Goal: Task Accomplishment & Management: Manage account settings

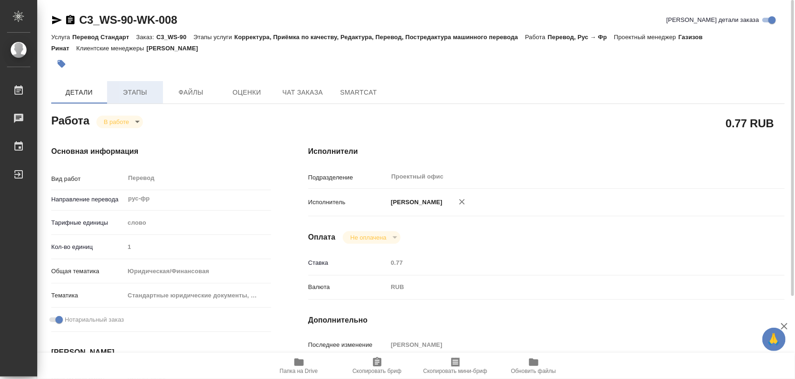
click at [141, 95] on span "Этапы" at bounding box center [135, 93] width 45 height 12
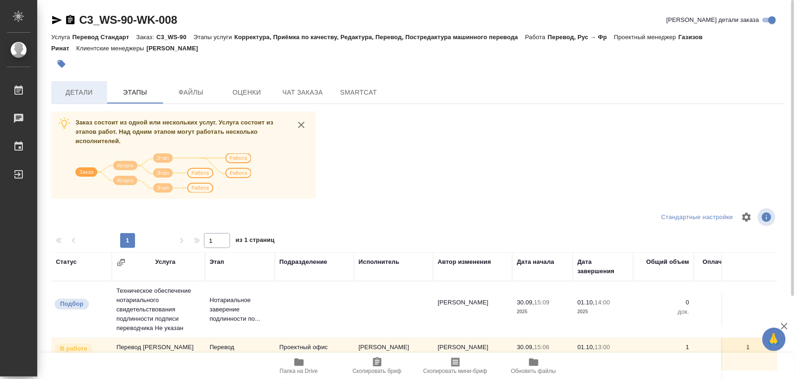
click at [94, 93] on span "Детали" at bounding box center [79, 93] width 45 height 12
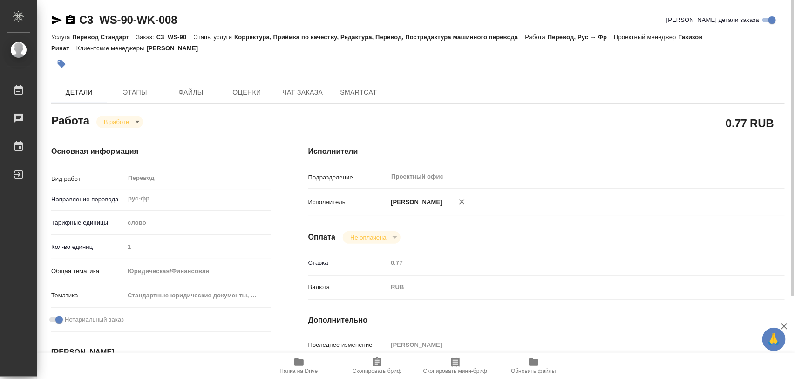
type textarea "x"
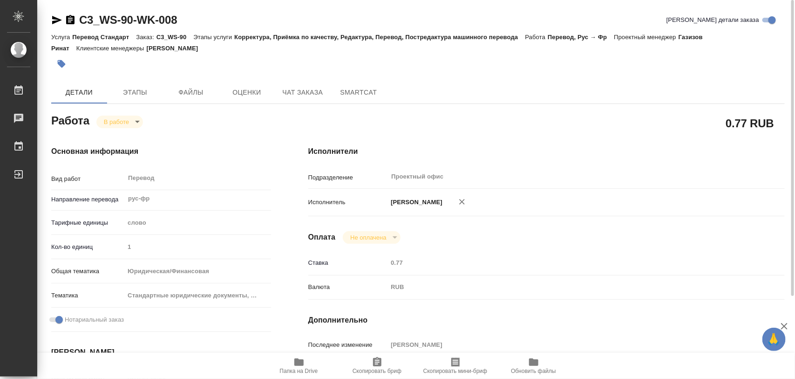
type textarea "x"
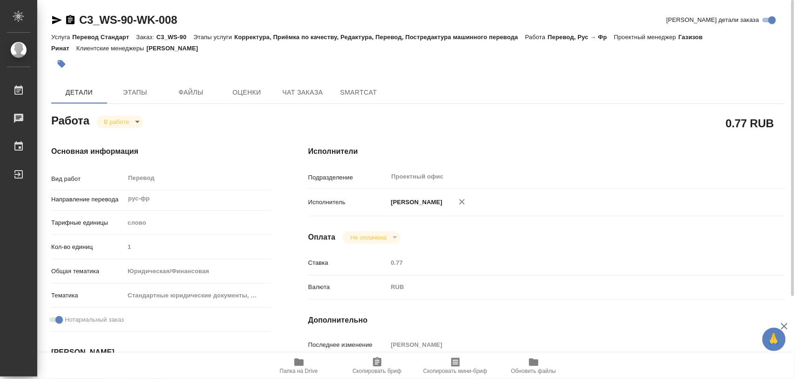
type textarea "x"
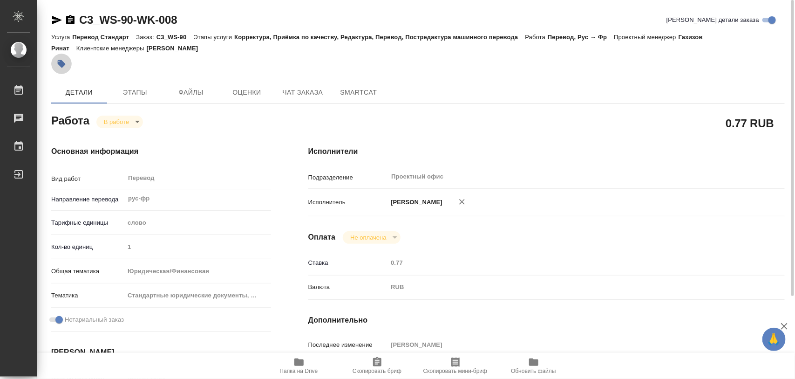
click at [63, 63] on icon "button" at bounding box center [62, 64] width 8 height 8
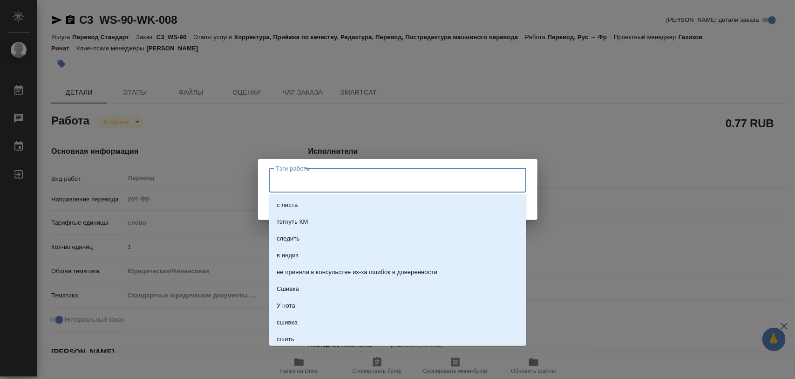
click at [349, 184] on input "Тэги работы" at bounding box center [388, 180] width 231 height 16
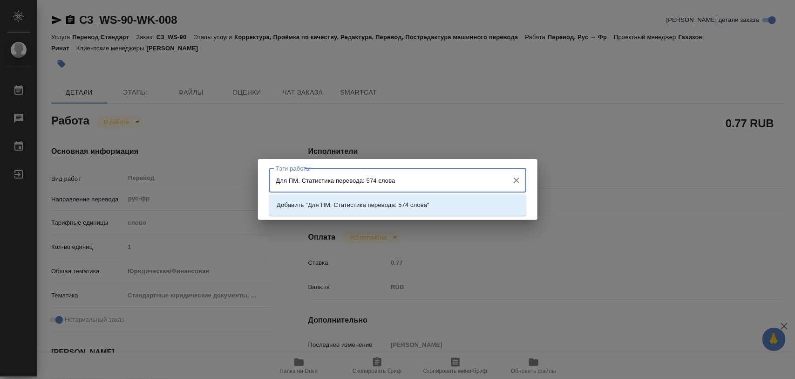
type input "Для ПМ. Статистика перевода: 574 слова."
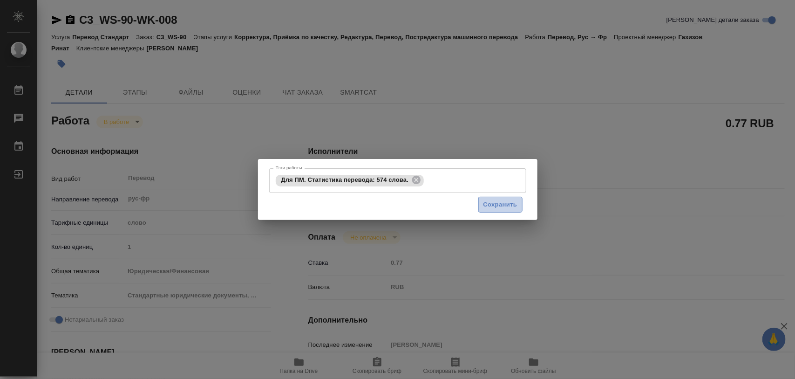
click at [503, 204] on span "Сохранить" at bounding box center [500, 204] width 34 height 11
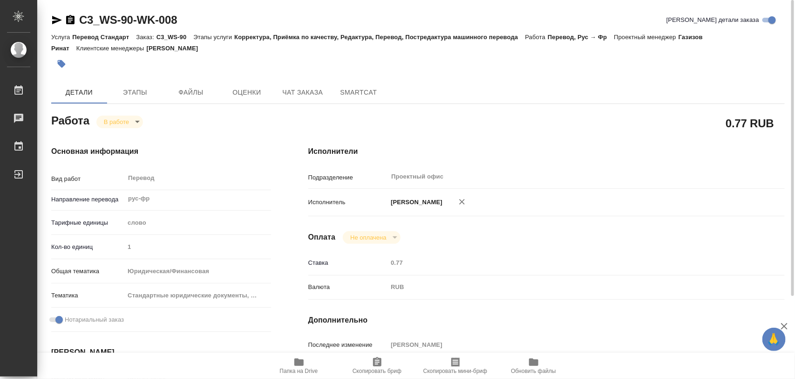
type input "inProgress"
type textarea "Перевод"
type textarea "x"
type input "рус-фр"
type input "5a8b1489cc6b4906c91bfd90"
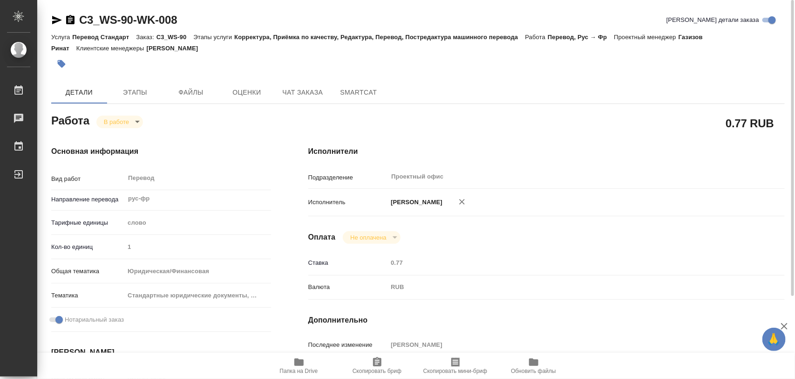
type input "1"
type input "yr-fn"
type input "5f647205b73bc97568ca66bf"
checkbox input "true"
type input "30.09.2025 15:06"
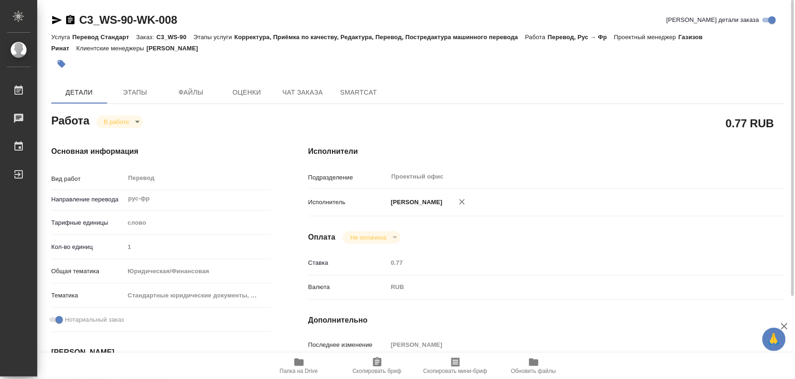
type input "30.09.2025 16:52"
type input "01.10.2025 13:00"
type input "01.10.2025 14:00"
type input "Проектный офис"
type input "notPayed"
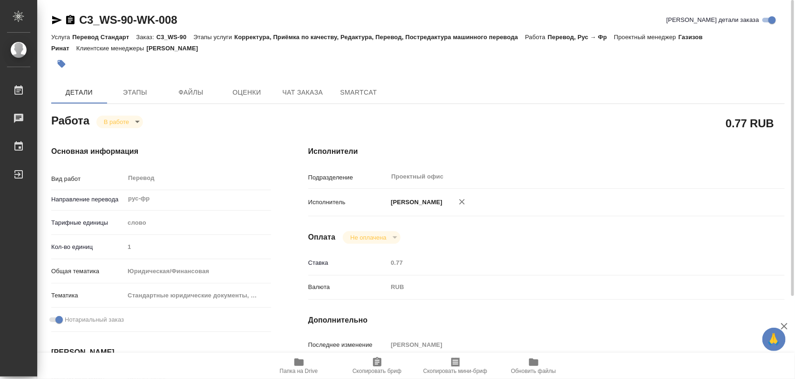
type input "0.77"
type input "RUB"
type input "[PERSON_NAME]"
type textarea "x"
type textarea "/Clients/Вайт Спедишн_White Spedition_Давыденко Оксана/Orders/C3_WS-90/Translat…"
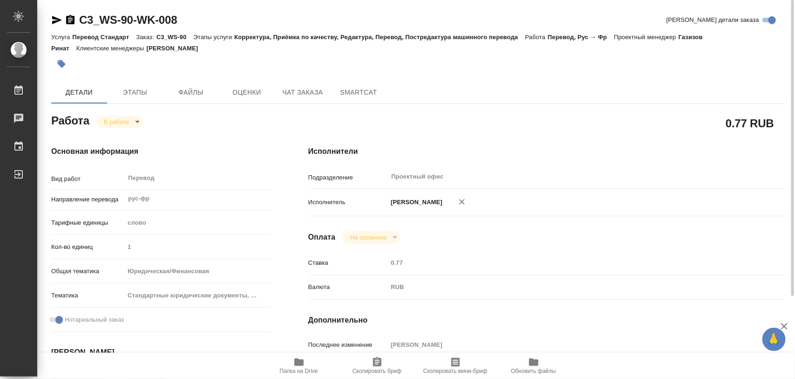
type textarea "x"
type input "C3_WS-90"
type input "Перевод Стандарт"
type input "Корректура, Приёмка по качеству, Редактура, Перевод, Постредактура машинного пе…"
type input "Никитина Татьяна"
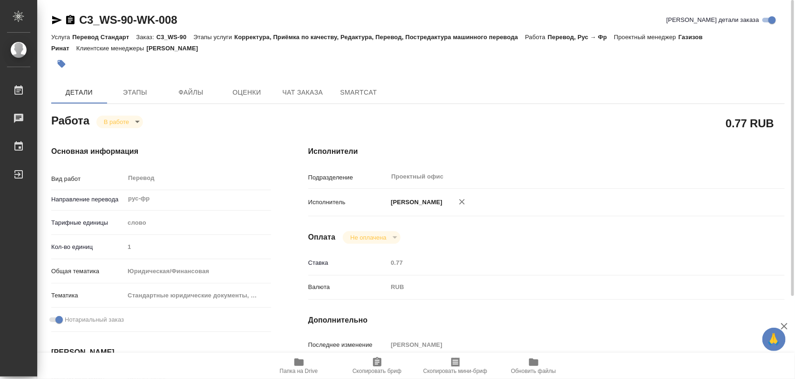
type input "Петрова Валерия"
type input "/Clients/Вайт Спедишн_White Spedition_Давыденко Оксана/Orders/C3_WS-90"
type textarea "x"
type textarea "Нам нужен нотариально заверенный перевод только «Адресной справки» на французск…"
type textarea "x"
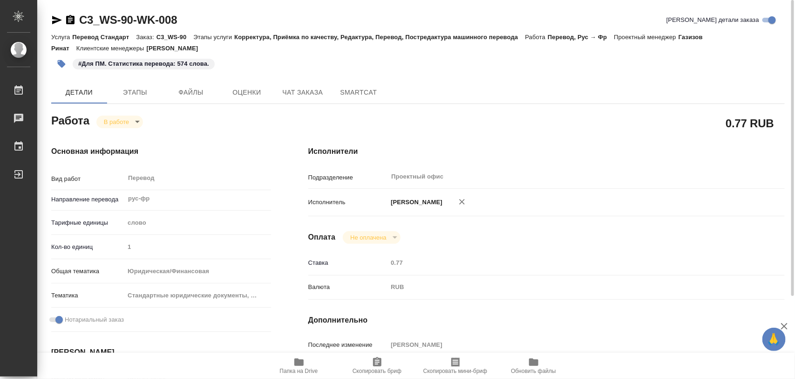
type textarea "x"
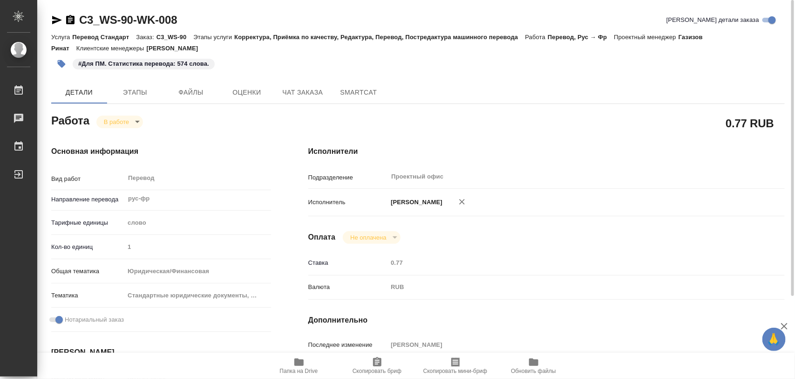
type textarea "x"
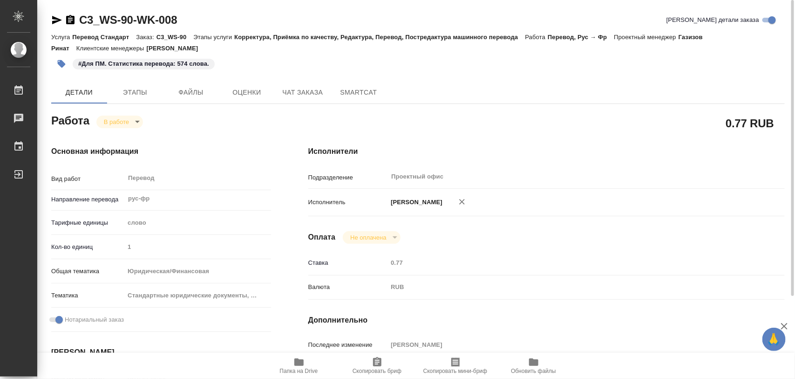
type textarea "x"
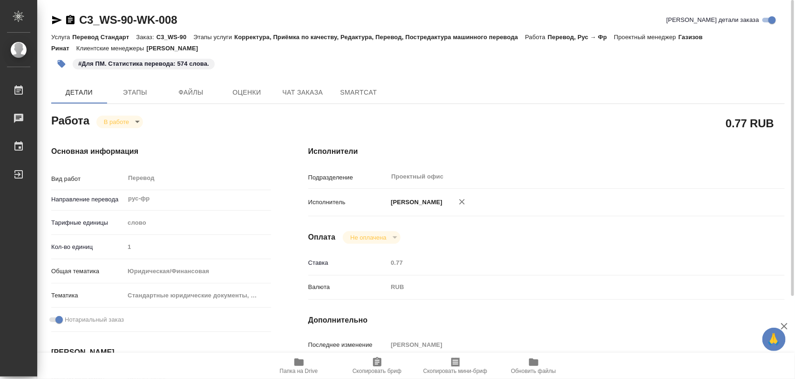
type textarea "x"
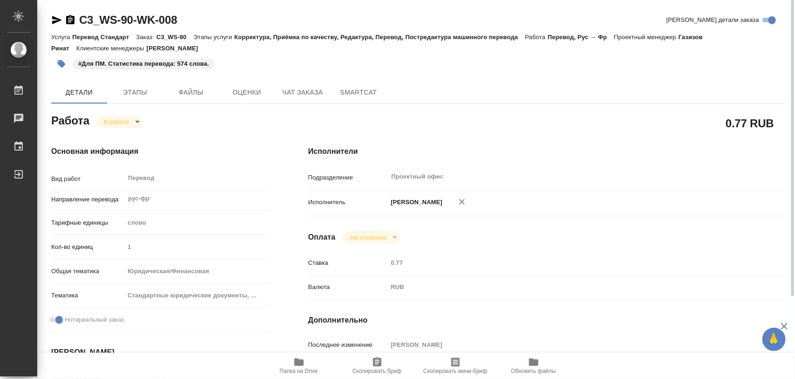
click at [141, 121] on body "🙏 .cls-1 fill:#fff; AWATERA Iglakov Maksim Работы 0 Чаты График Выйти C3_WS-90-…" at bounding box center [397, 189] width 795 height 379
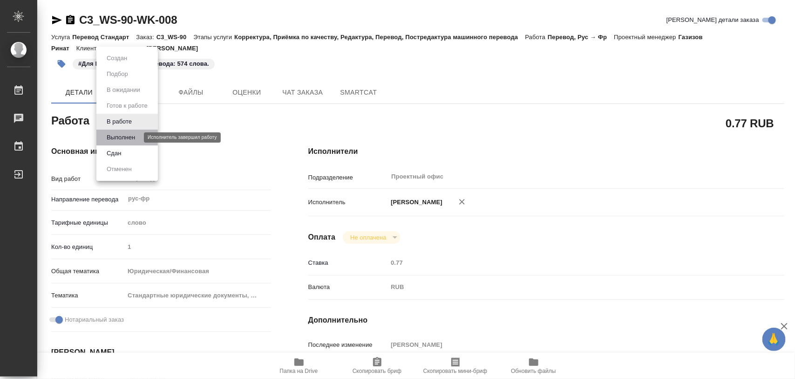
click at [126, 136] on button "Выполнен" at bounding box center [121, 137] width 34 height 10
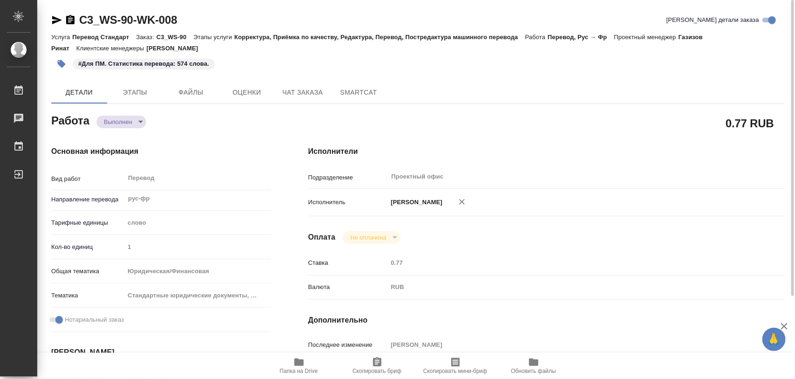
type textarea "x"
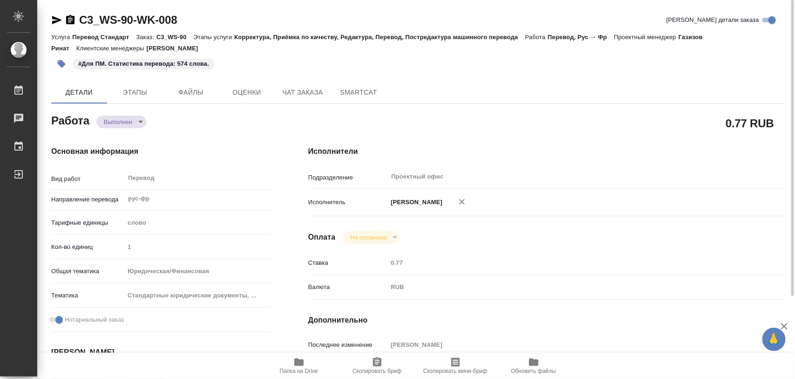
type textarea "x"
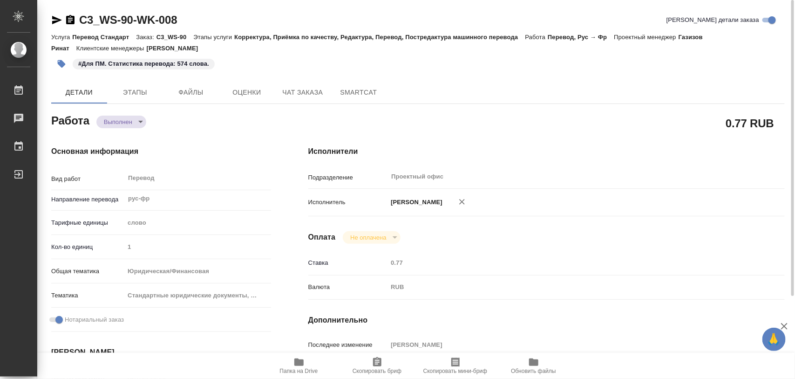
type textarea "x"
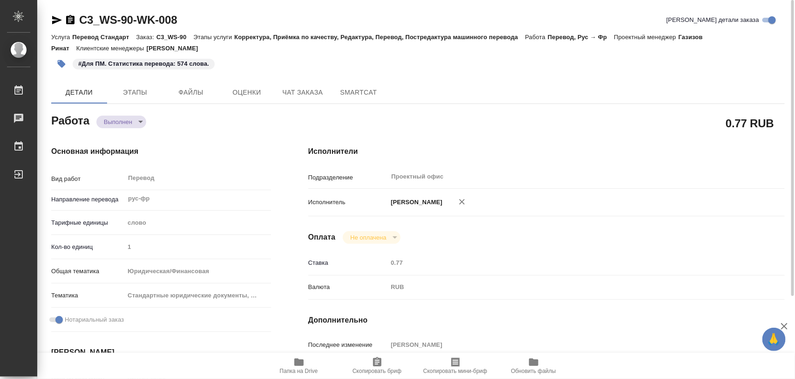
type textarea "x"
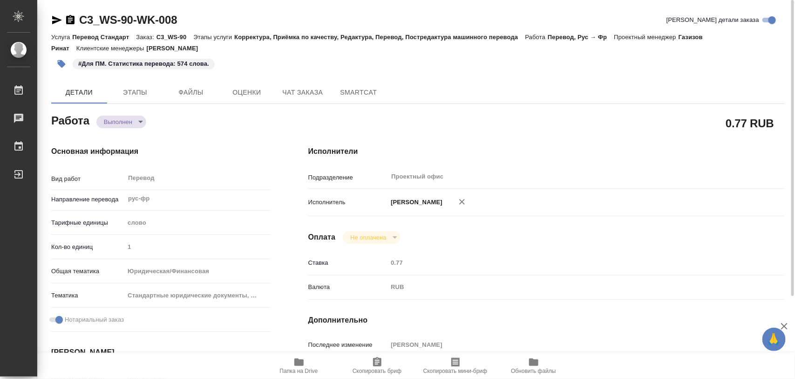
click at [63, 66] on icon "button" at bounding box center [62, 64] width 8 height 8
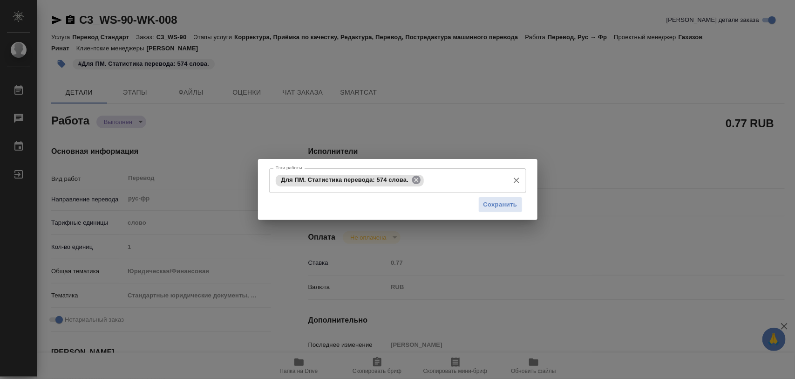
click at [421, 180] on icon at bounding box center [416, 180] width 10 height 10
click at [414, 180] on input "Тэги работы" at bounding box center [388, 180] width 231 height 16
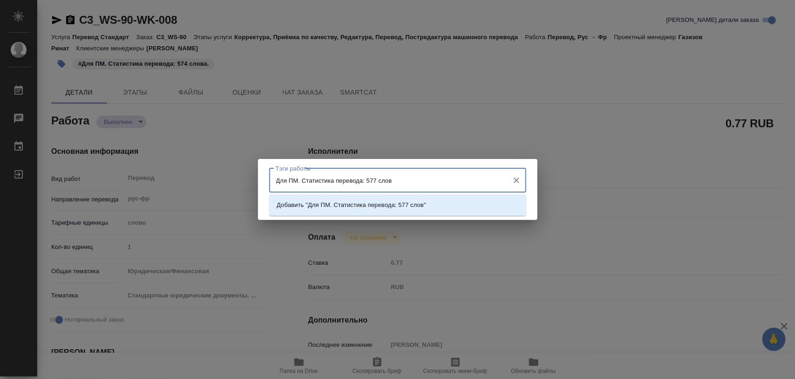
type input "Для ПМ. Статистика перевода: 577 слов."
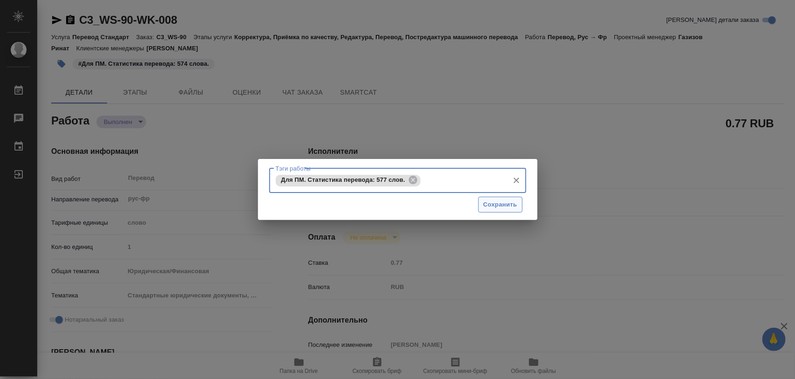
click at [484, 206] on span "Сохранить" at bounding box center [500, 204] width 34 height 11
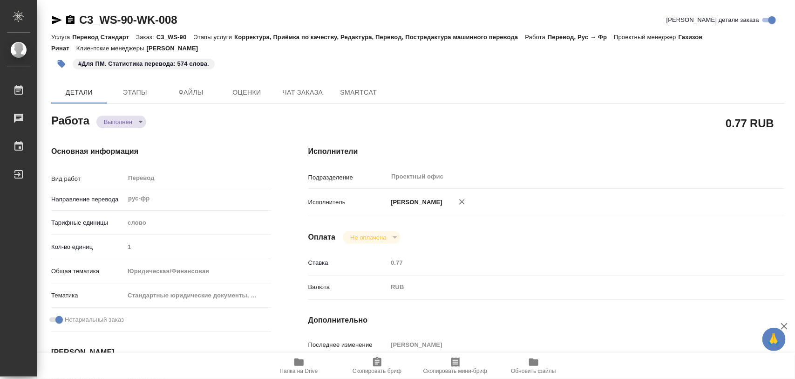
type input "completed"
type textarea "Перевод"
type textarea "x"
type input "рус-фр"
type input "5a8b1489cc6b4906c91bfd90"
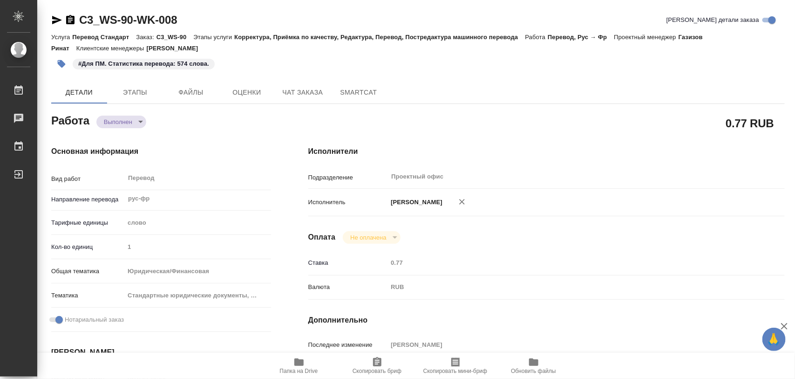
type input "1"
type input "yr-fn"
type input "5f647205b73bc97568ca66bf"
checkbox input "true"
type input "30.09.2025 15:06"
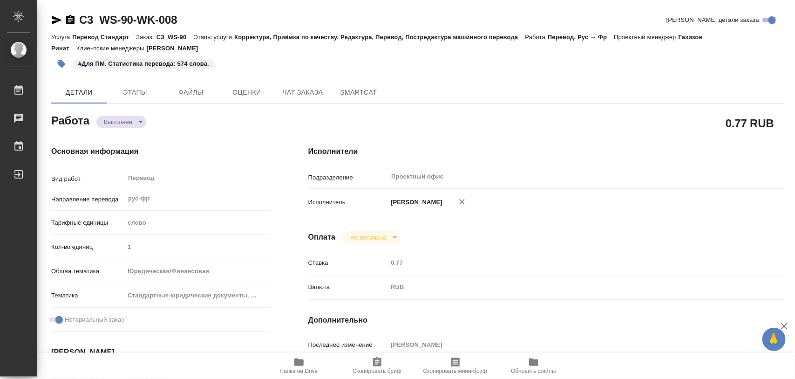
type input "30.09.2025 16:52"
type input "01.10.2025 13:00"
type input "01.10.2025 12:54"
type input "01.10.2025 14:00"
type input "Проектный офис"
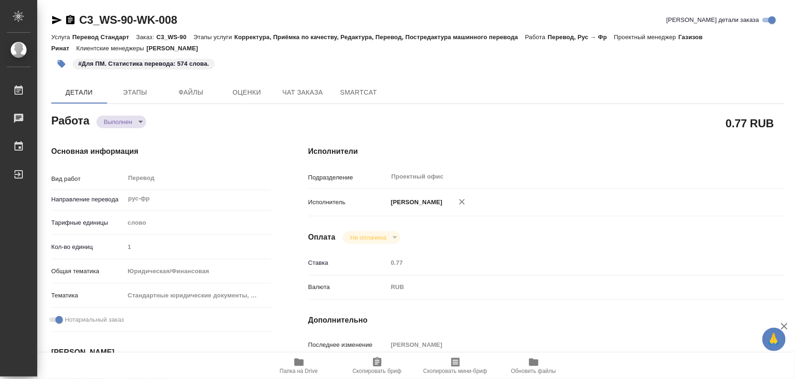
type input "notPayed"
type input "0.77"
type input "RUB"
type input "[PERSON_NAME]"
type textarea "x"
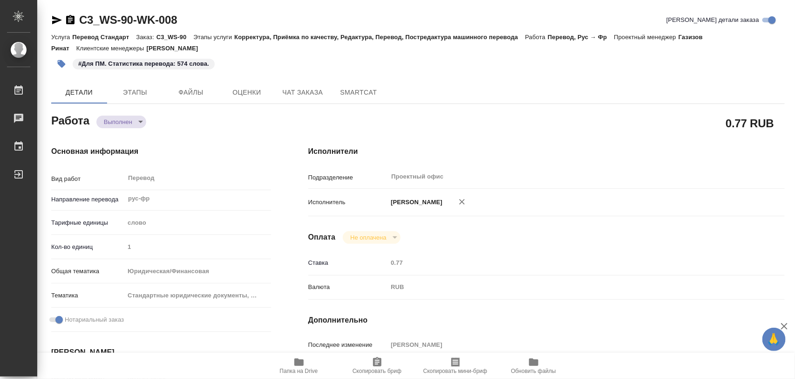
type textarea "/Clients/Вайт Спедишн_White Spedition_Давыденко Оксана/Orders/C3_WS-90/Translat…"
type textarea "x"
type input "C3_WS-90"
type input "Перевод Стандарт"
type input "Корректура, Приёмка по качеству, Редактура, Перевод, Постредактура машинного пе…"
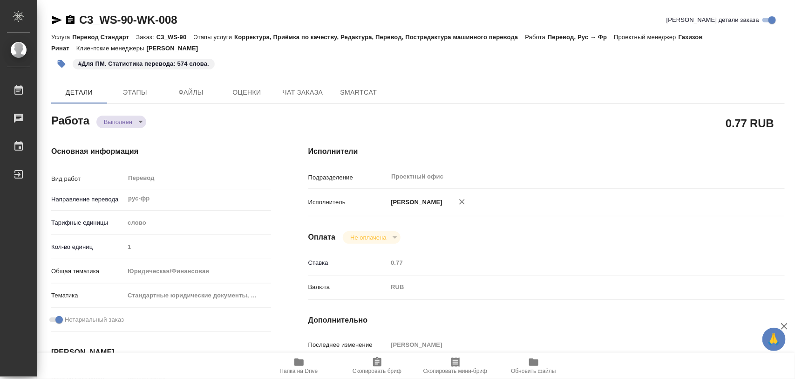
type input "Никитина Татьяна"
type input "Петрова Валерия"
type input "/Clients/Вайт Спедишн_White Spedition_Давыденко Оксана/Orders/C3_WS-90"
type textarea "x"
type textarea "Нам нужен нотариально заверенный перевод только «Адресной справки» на французск…"
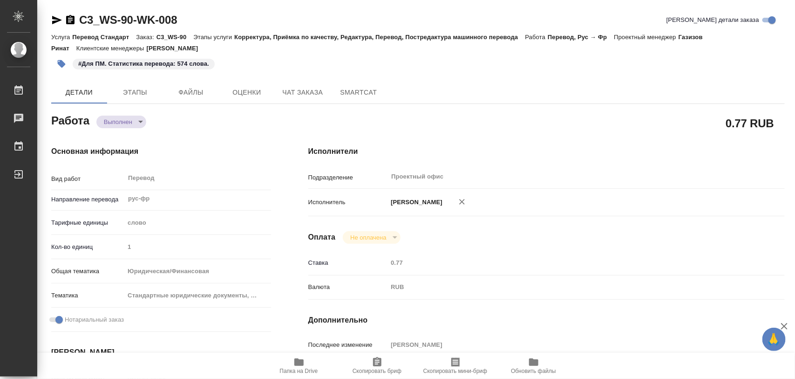
type textarea "x"
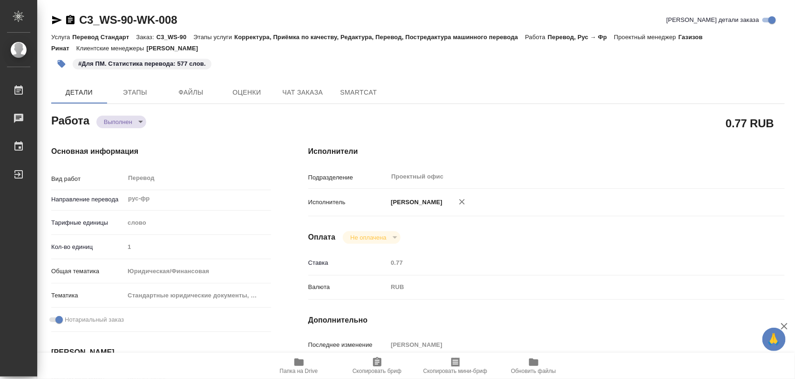
type textarea "x"
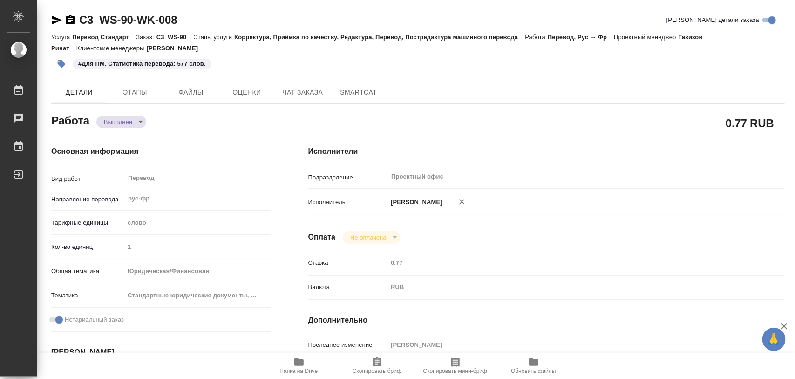
type textarea "x"
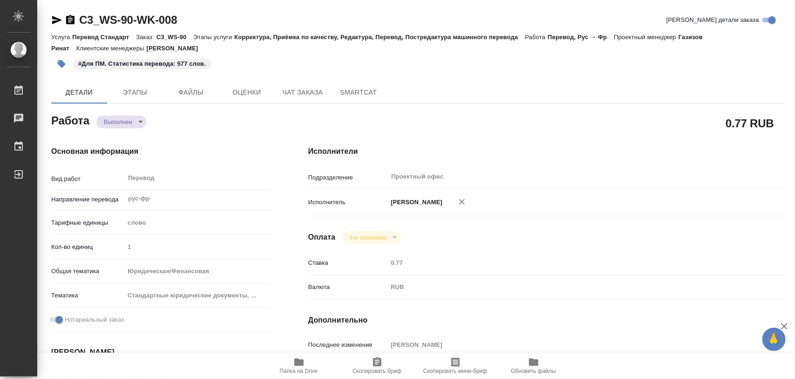
type textarea "x"
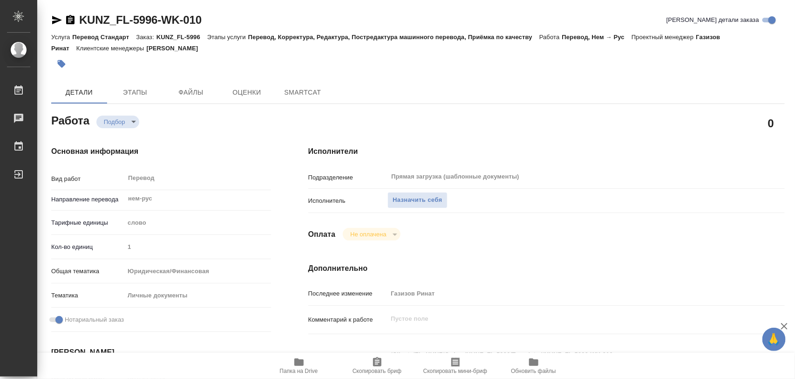
type textarea "x"
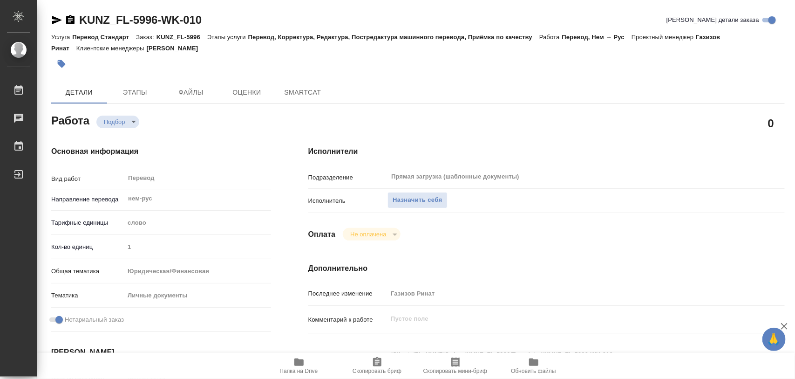
type textarea "x"
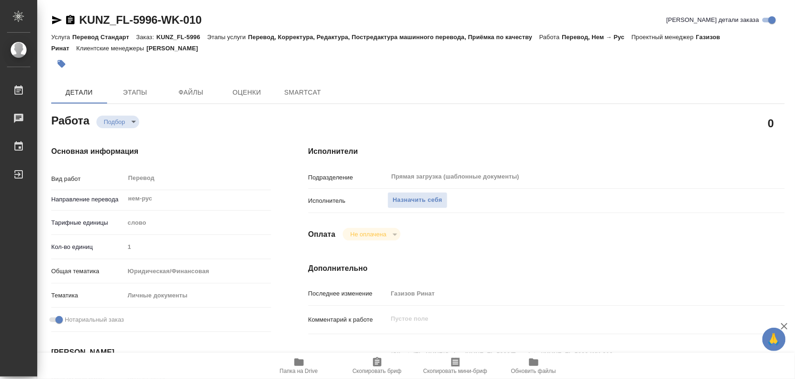
type textarea "x"
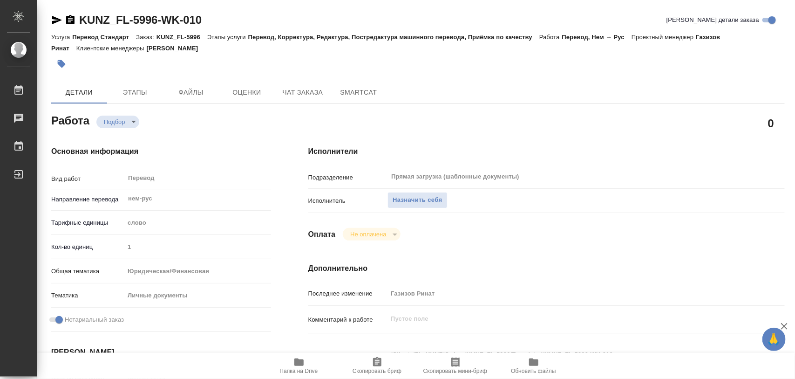
scroll to position [116, 0]
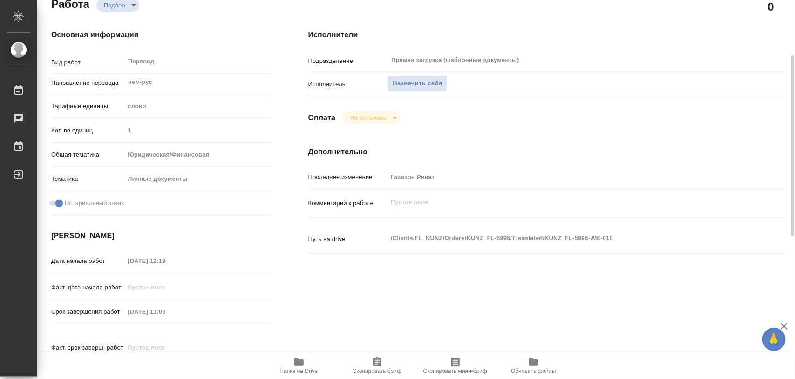
type textarea "x"
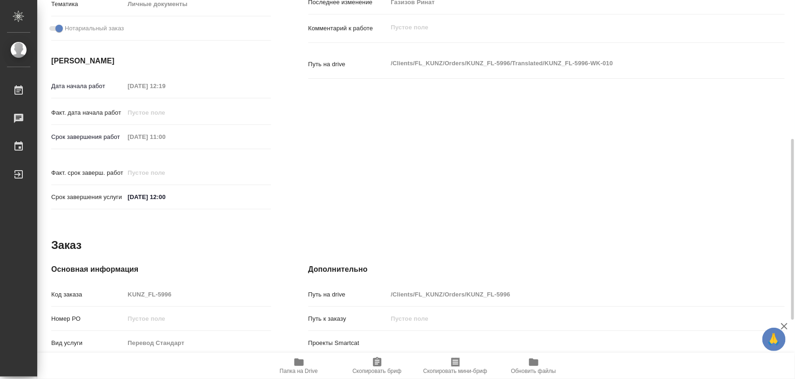
scroll to position [415, 0]
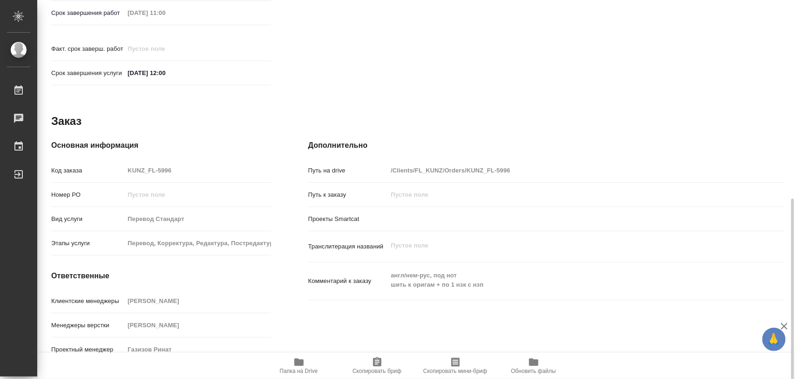
type textarea "x"
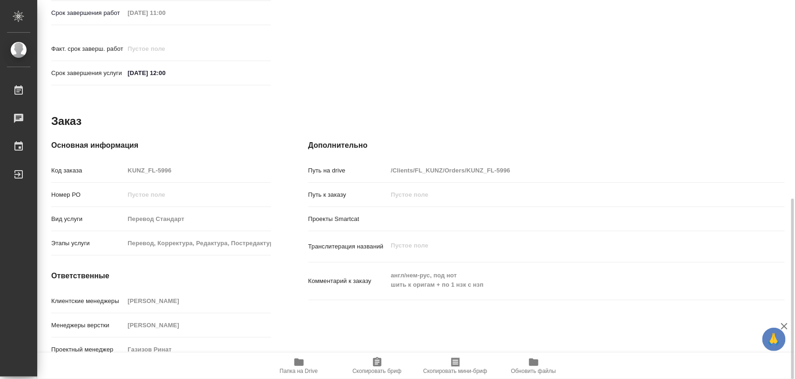
click at [308, 366] on span "Папка на Drive" at bounding box center [298, 365] width 67 height 18
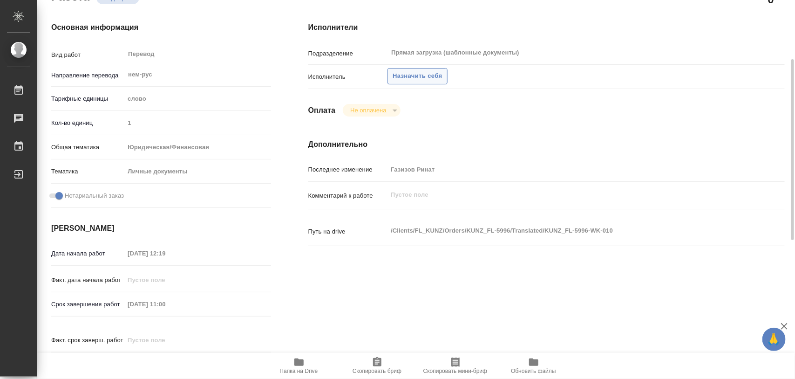
click at [411, 78] on span "Назначить себя" at bounding box center [417, 76] width 49 height 11
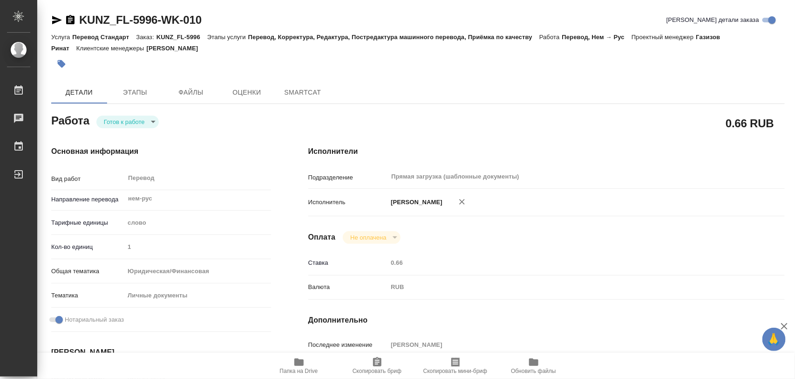
type textarea "x"
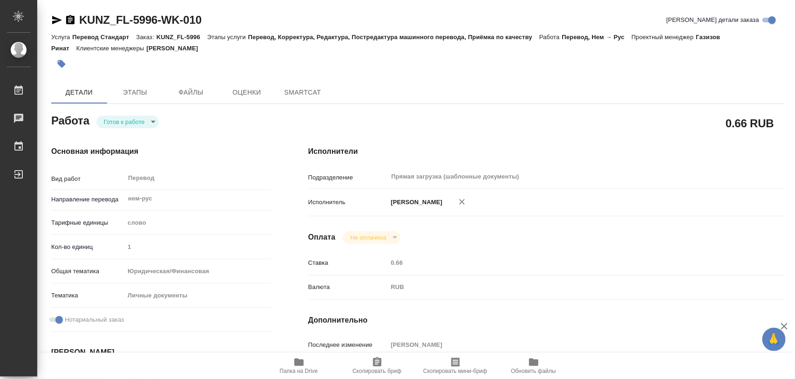
type textarea "x"
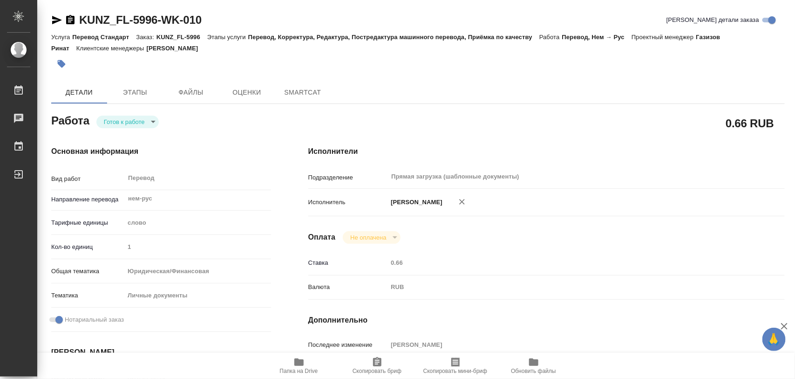
type textarea "x"
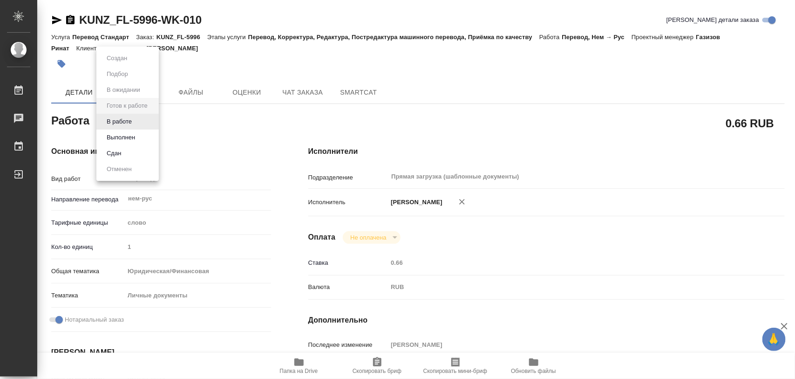
click at [155, 127] on body "🙏 .cls-1 fill:#fff; AWATERA Iglakov Maksim Работы Чаты График Выйти KUNZ_FL-599…" at bounding box center [397, 189] width 795 height 379
type textarea "x"
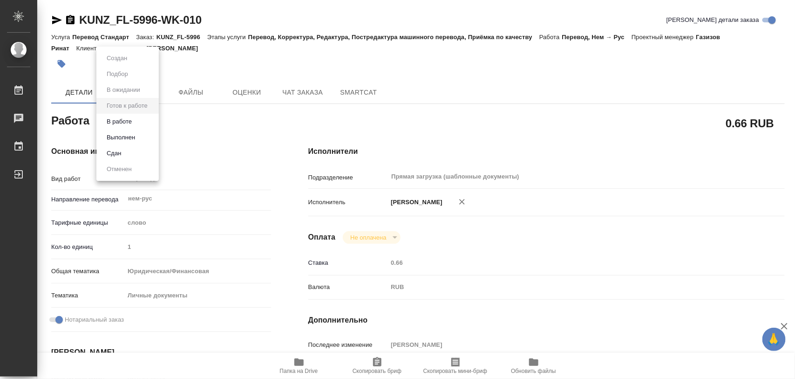
type textarea "x"
click at [136, 121] on li "В работе" at bounding box center [127, 122] width 62 height 16
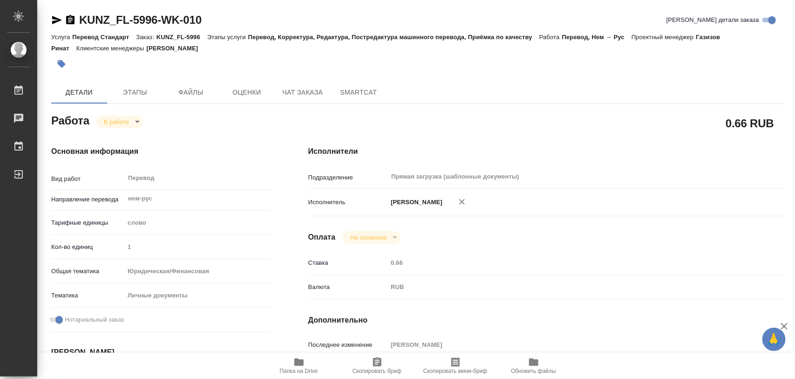
type textarea "x"
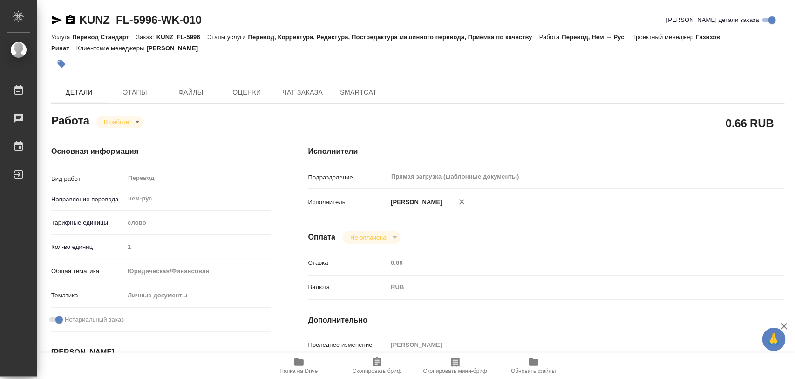
type textarea "x"
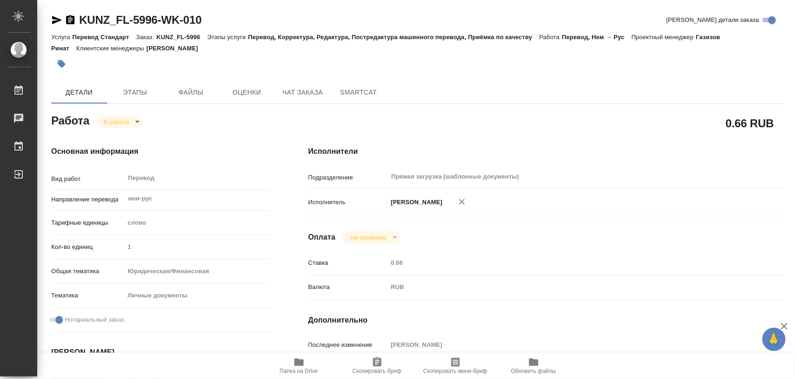
type textarea "x"
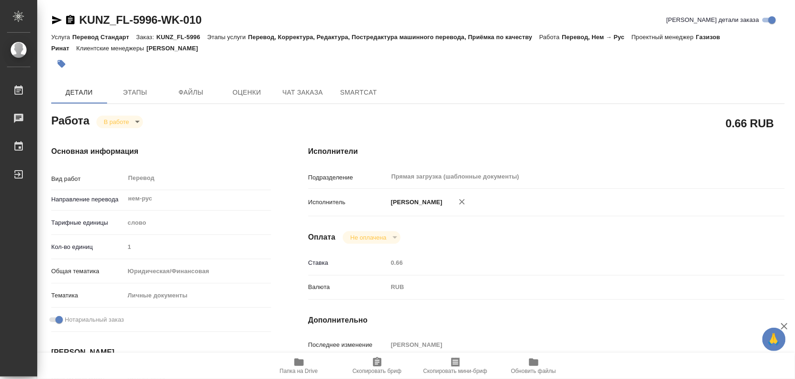
type textarea "x"
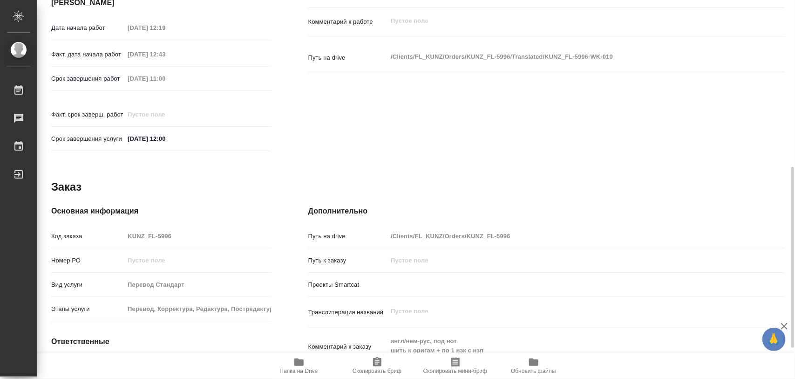
scroll to position [415, 0]
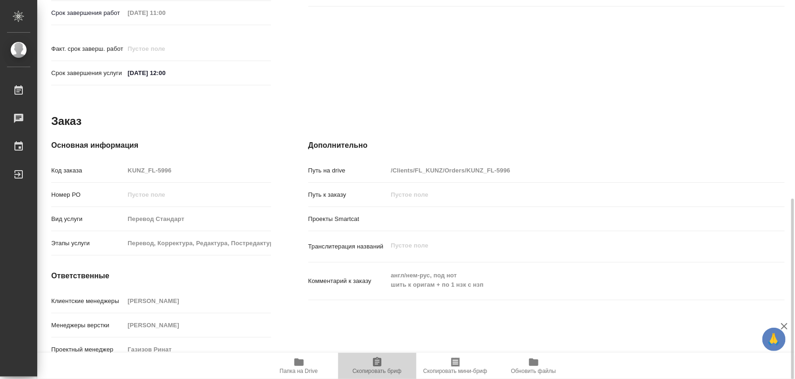
click at [385, 368] on span "Скопировать бриф" at bounding box center [377, 370] width 49 height 7
type textarea "x"
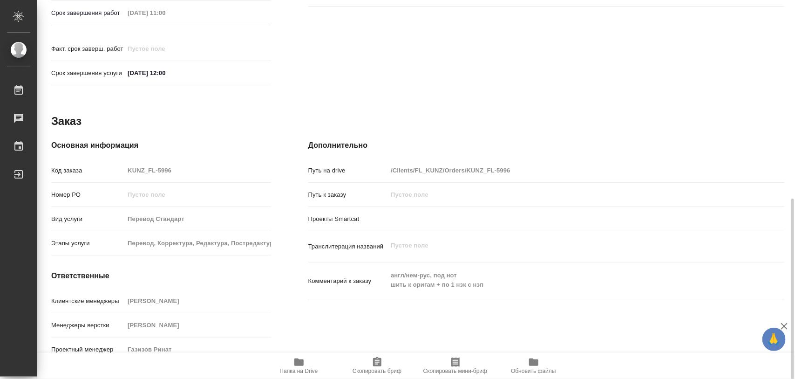
type textarea "x"
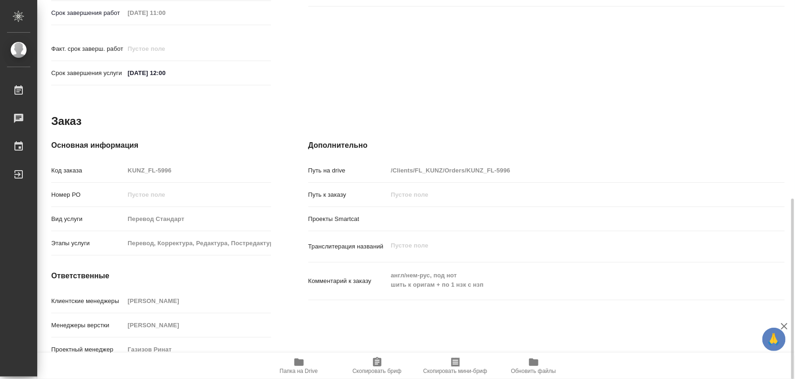
type textarea "x"
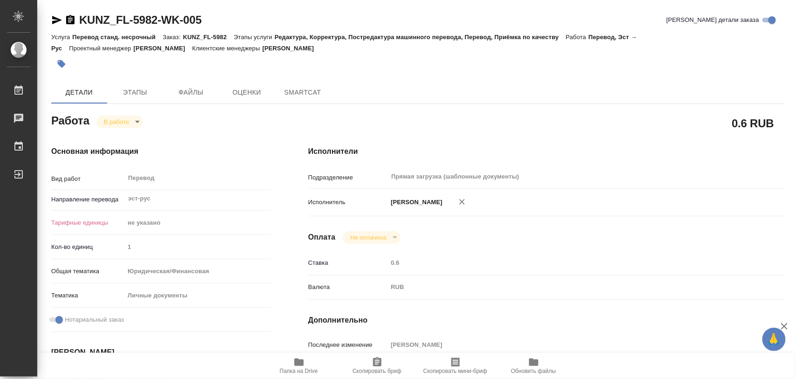
type textarea "x"
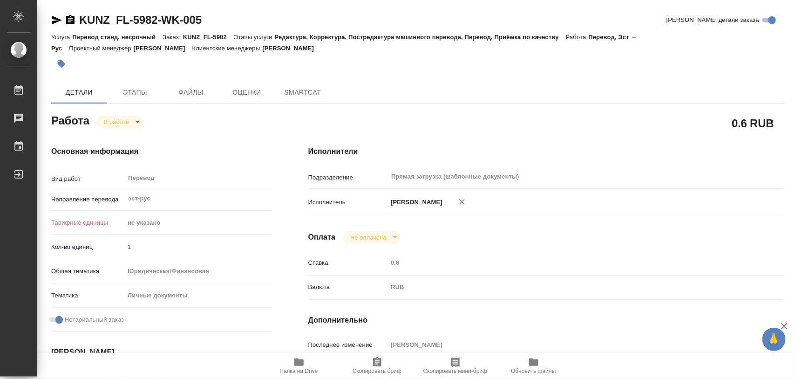
type textarea "x"
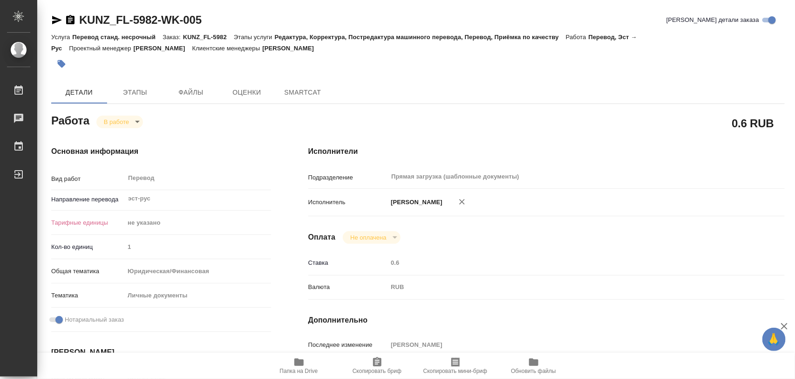
type textarea "x"
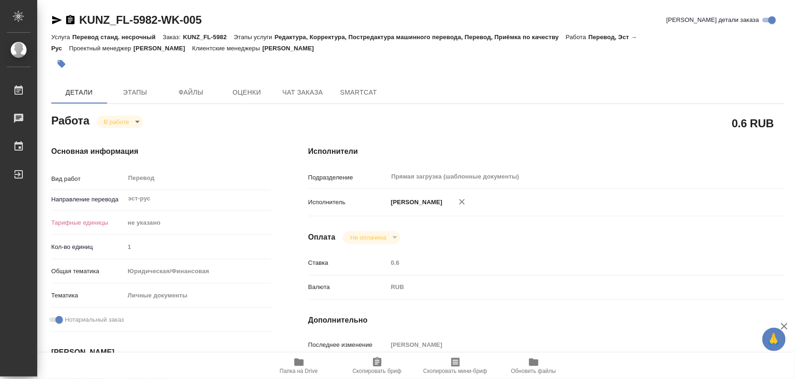
type textarea "x"
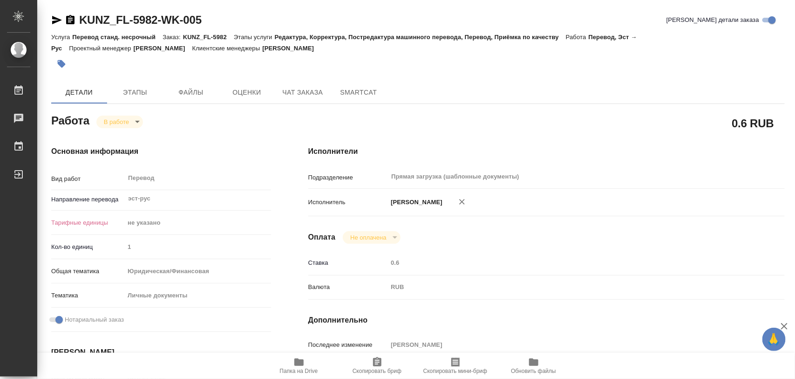
type textarea "x"
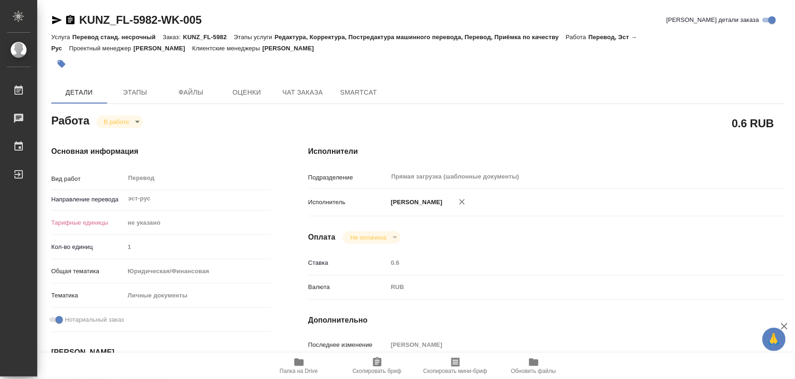
scroll to position [116, 0]
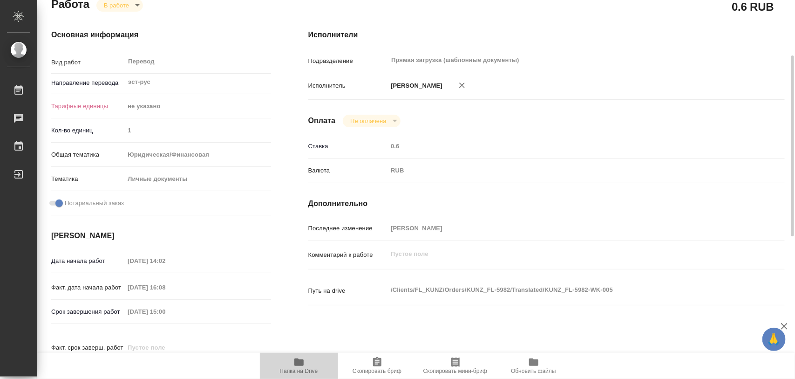
click at [305, 362] on span "Папка на Drive" at bounding box center [298, 365] width 67 height 18
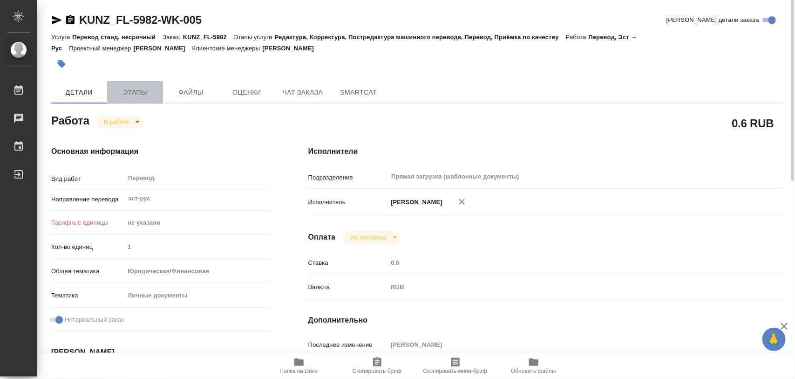
click at [130, 98] on span "Этапы" at bounding box center [135, 93] width 45 height 12
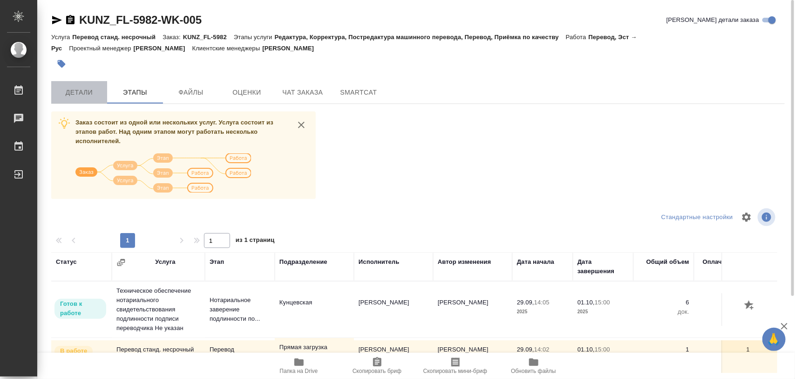
click at [82, 92] on span "Детали" at bounding box center [79, 93] width 45 height 12
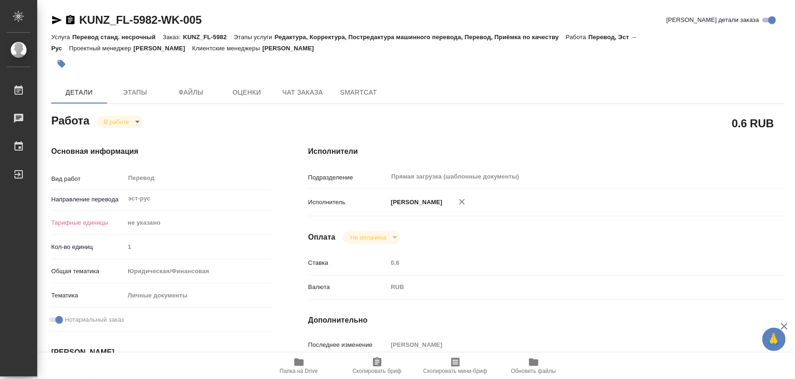
type textarea "x"
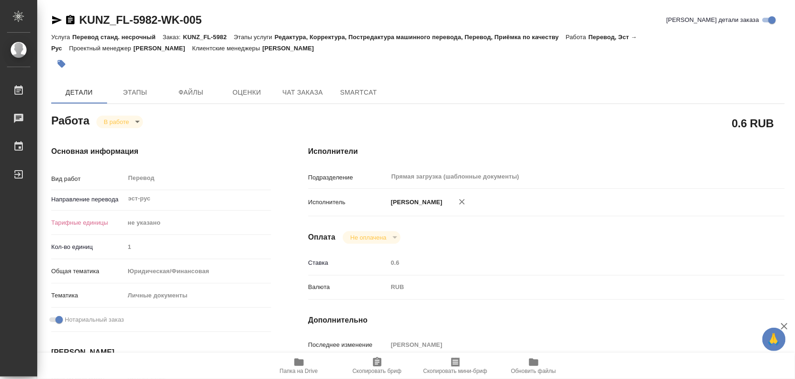
type textarea "x"
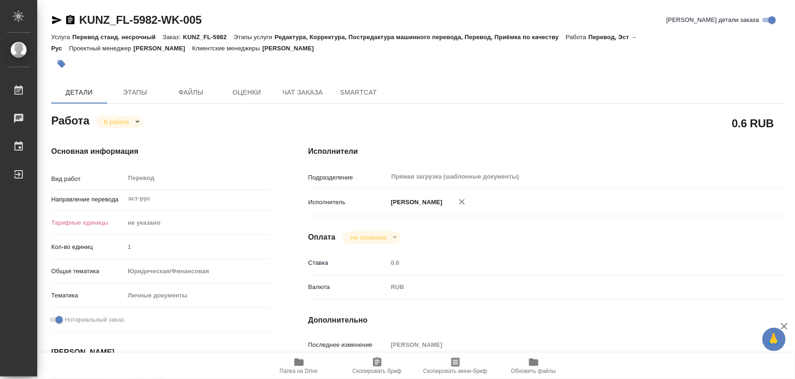
type textarea "x"
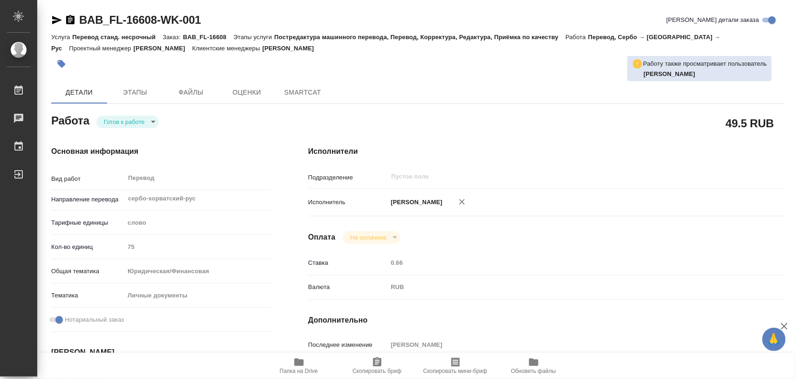
type textarea "x"
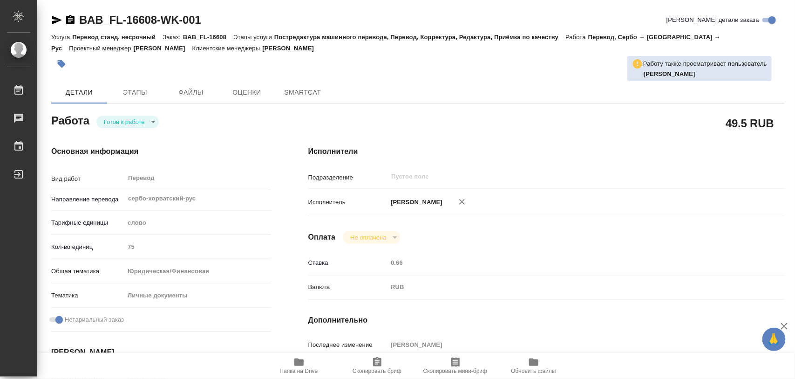
type textarea "x"
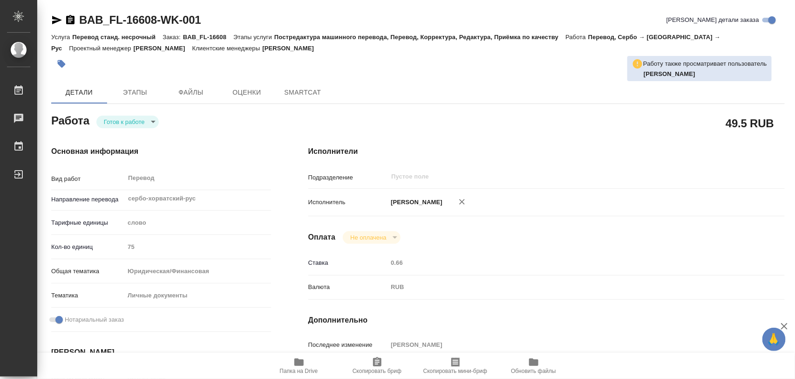
type textarea "x"
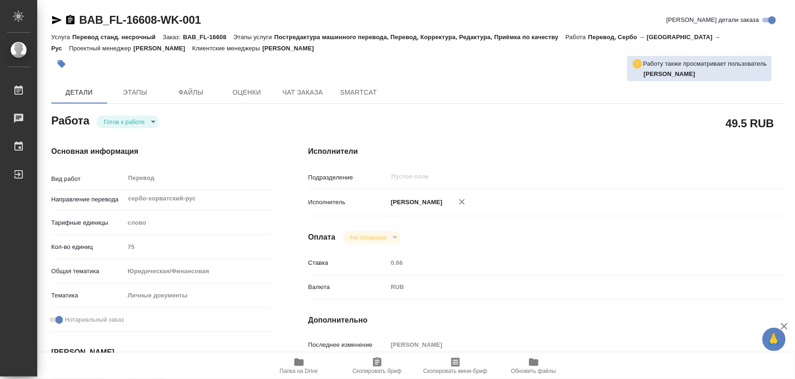
type textarea "x"
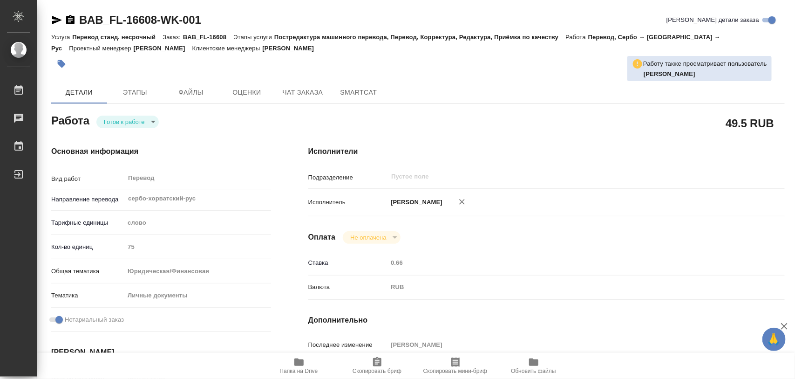
click at [155, 124] on body "🙏 .cls-1 fill:#fff; AWATERA Iglakov Maksim Работы Чаты График Выйти BAB_FL-1660…" at bounding box center [397, 189] width 795 height 379
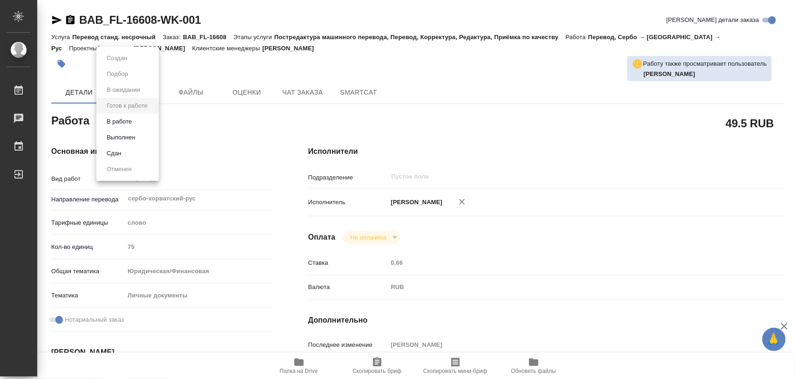
type textarea "x"
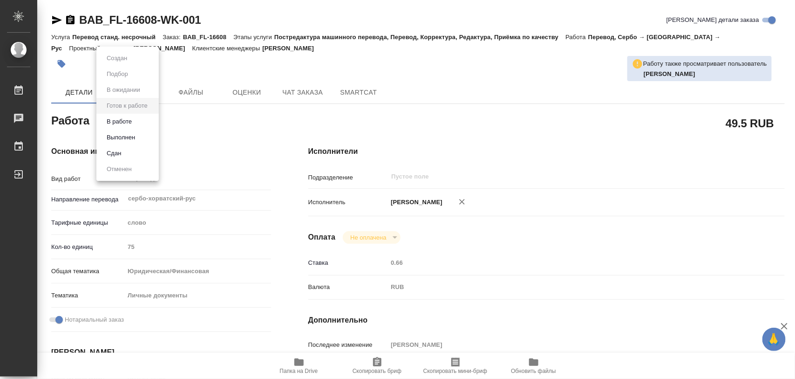
click at [136, 124] on li "В работе" at bounding box center [127, 122] width 62 height 16
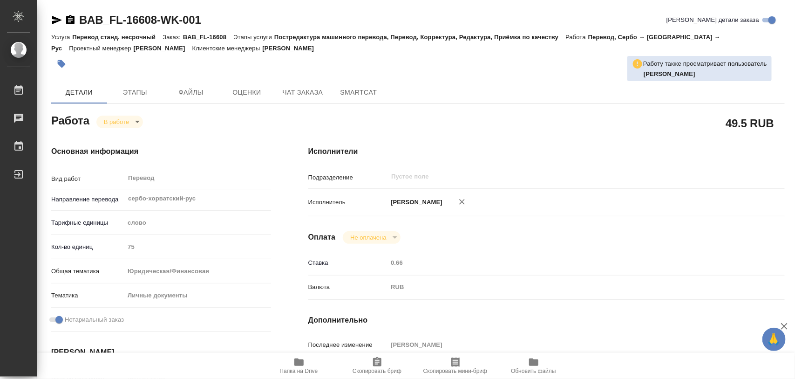
type textarea "x"
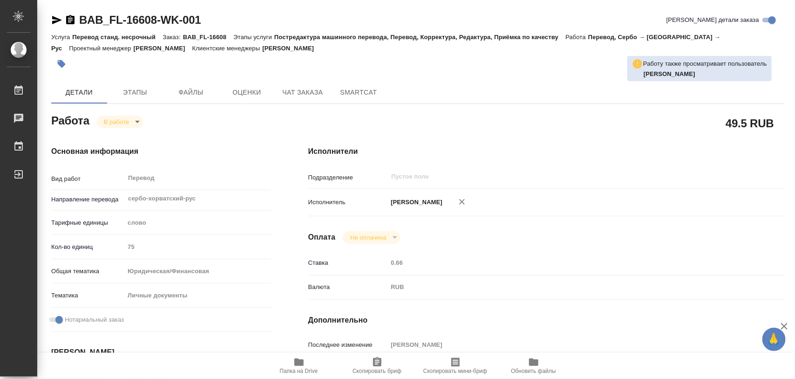
type textarea "x"
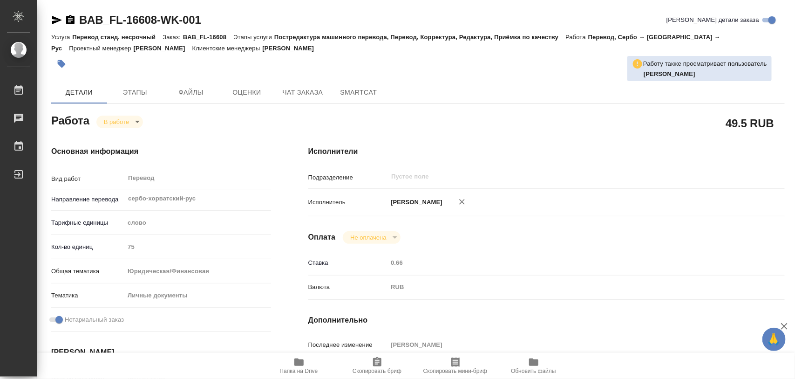
type textarea "x"
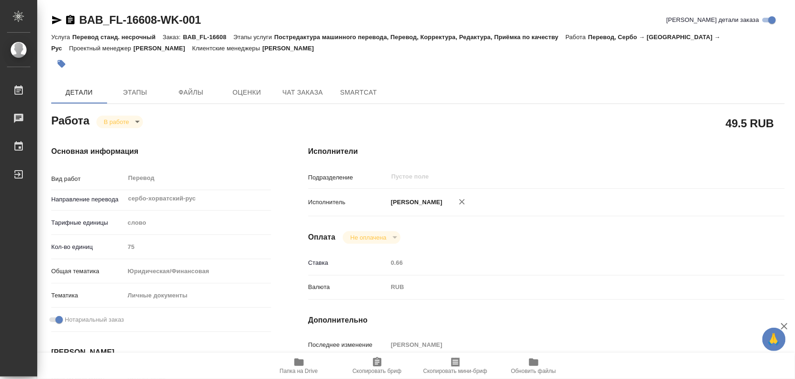
click at [299, 362] on icon "button" at bounding box center [298, 361] width 9 height 7
click at [298, 364] on icon "button" at bounding box center [298, 361] width 9 height 7
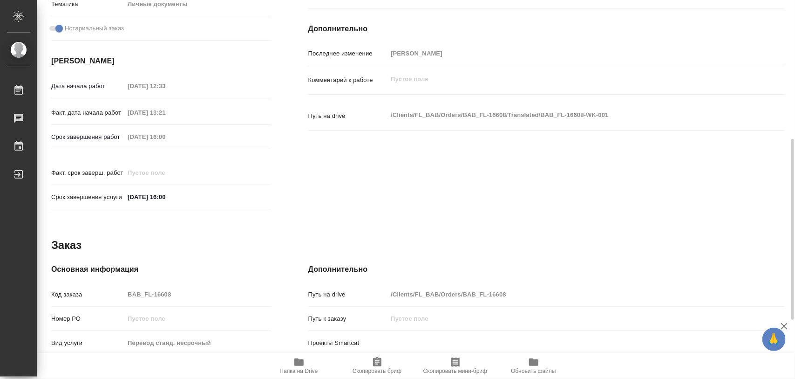
scroll to position [415, 0]
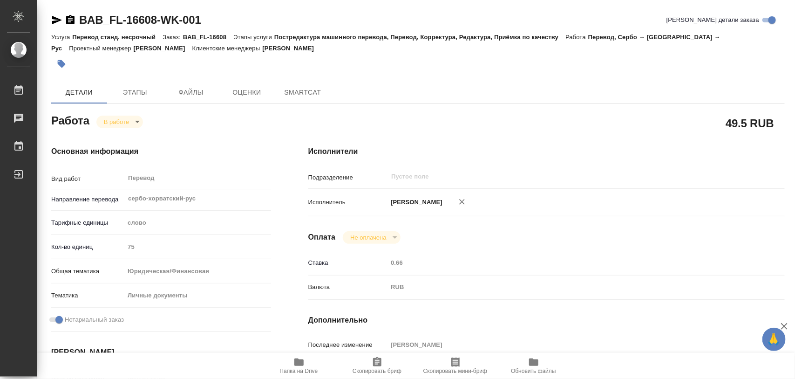
type textarea "x"
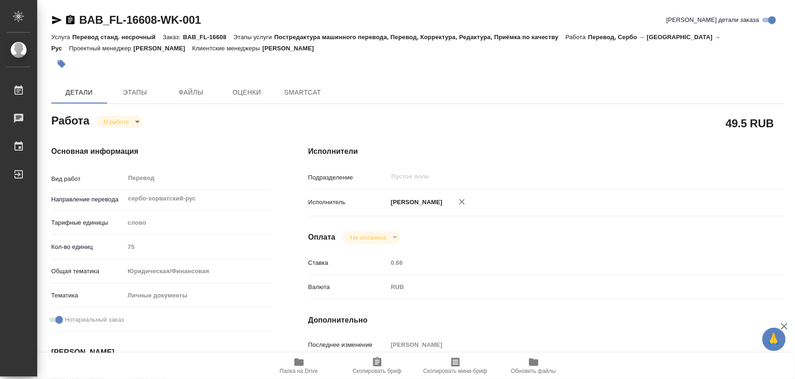
type textarea "x"
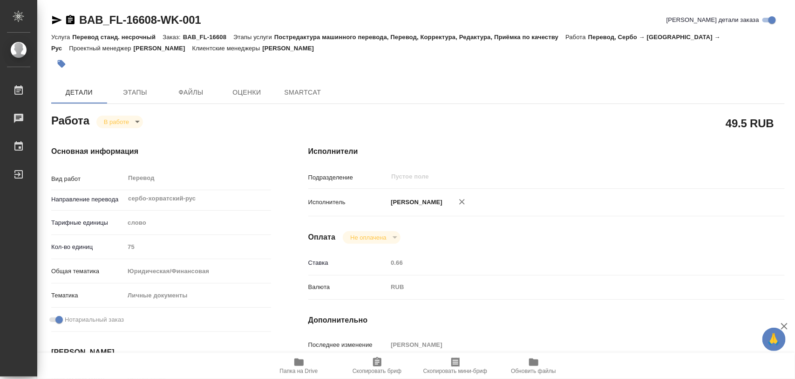
type textarea "x"
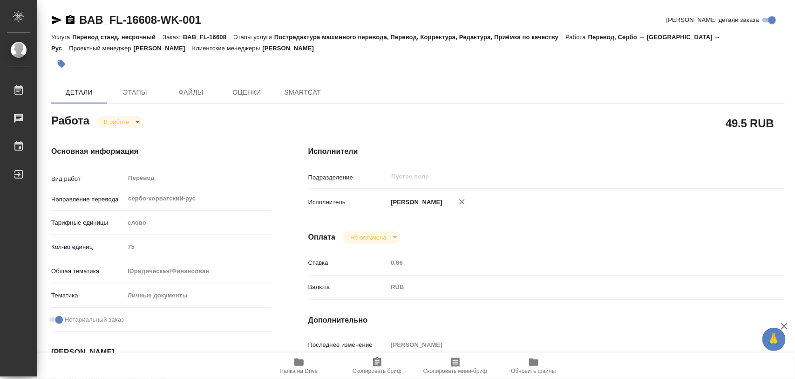
type textarea "x"
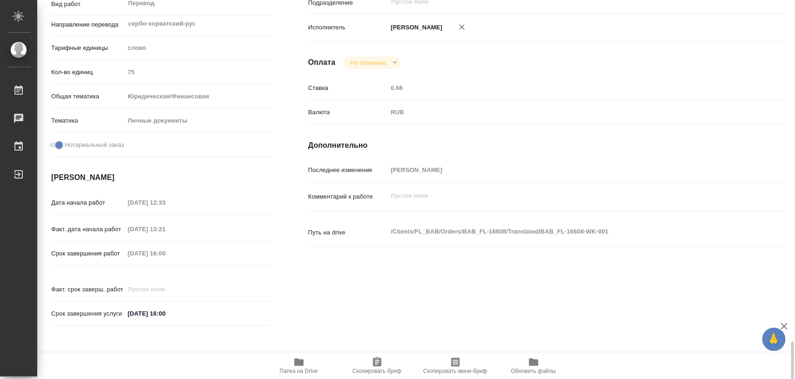
scroll to position [408, 0]
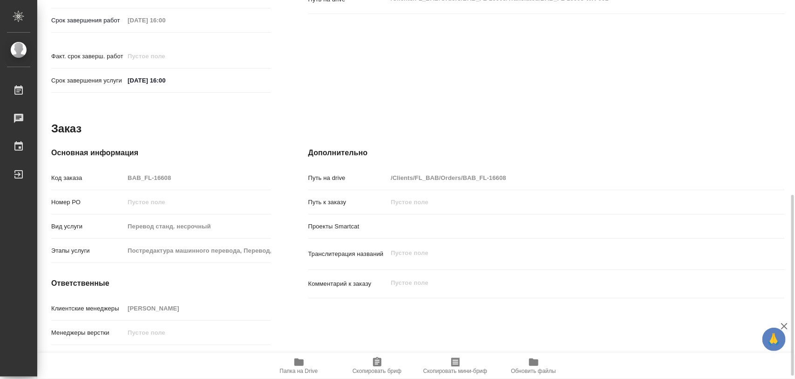
type textarea "x"
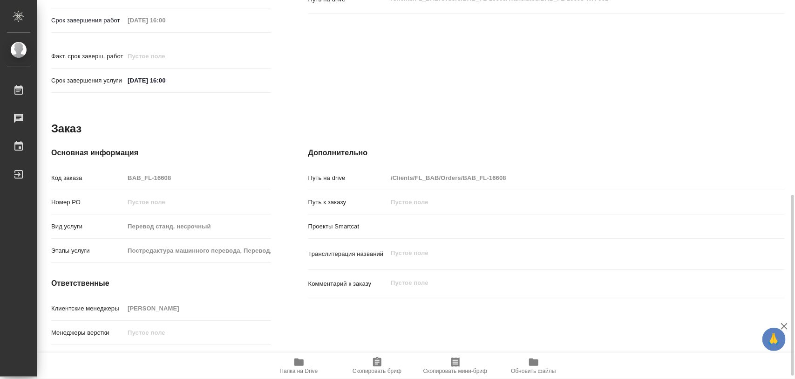
type textarea "x"
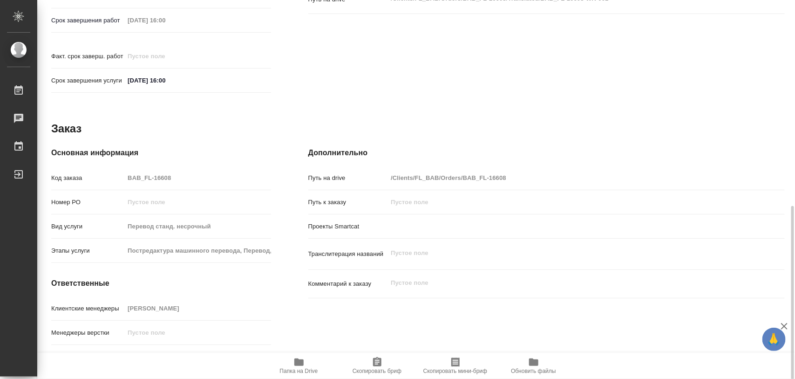
scroll to position [415, 0]
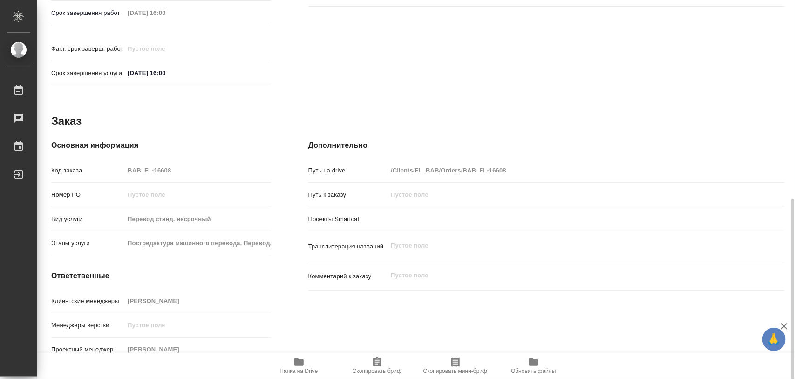
click at [378, 366] on icon "button" at bounding box center [377, 361] width 8 height 9
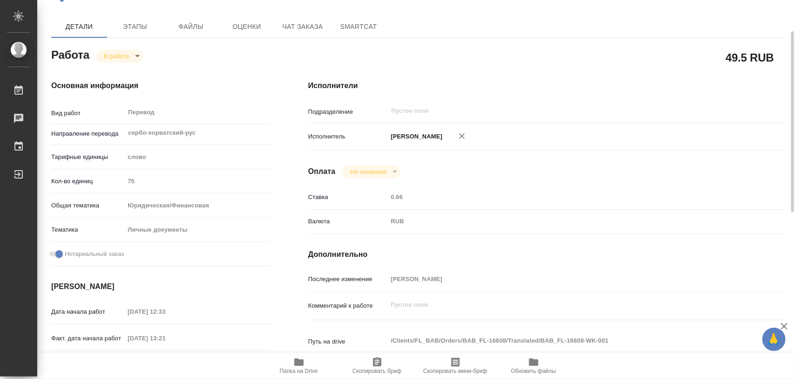
scroll to position [0, 0]
